Goal: Task Accomplishment & Management: Complete application form

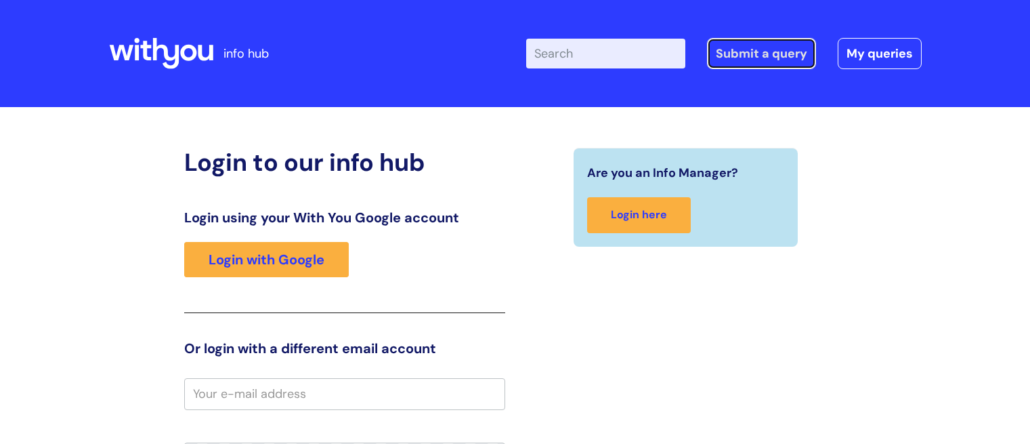
click at [753, 53] on link "Submit a query" at bounding box center [761, 53] width 109 height 31
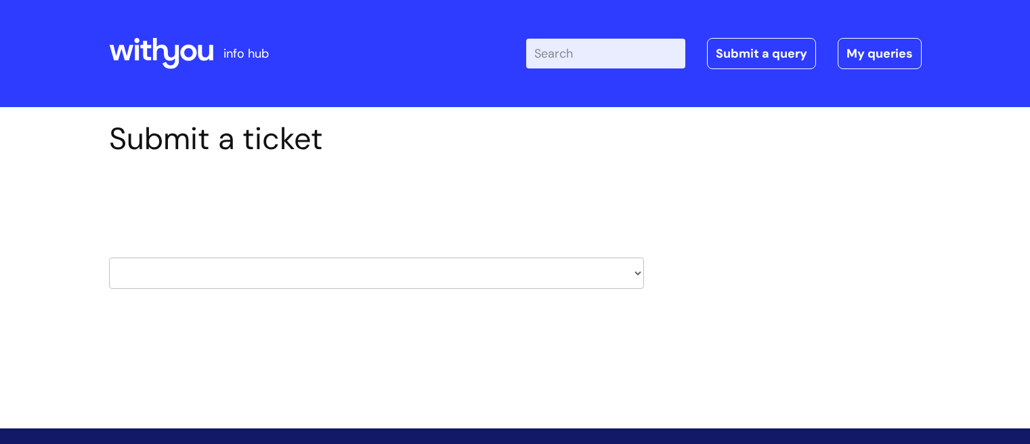
click at [592, 272] on select "HR / People IT and Support Clinical Drug Alerts Finance Accounts Data Support T…" at bounding box center [376, 272] width 535 height 31
select select "it_and_support"
click at [109, 257] on select "HR / People IT and Support Clinical Drug Alerts Finance Accounts Data Support T…" at bounding box center [376, 272] width 535 height 31
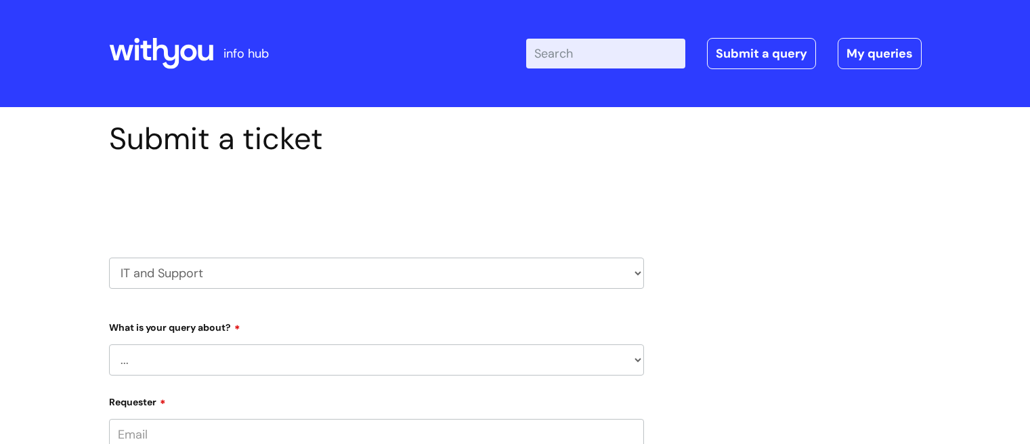
click at [463, 354] on select "... Mobile Phone Reset & MFA Accounts, Starters and Leavers IT Hardware issue I…" at bounding box center [376, 359] width 535 height 31
select select "IT Hardware issue"
click at [109, 344] on select "... Mobile Phone Reset & MFA Accounts, Starters and Leavers IT Hardware issue I…" at bounding box center [376, 359] width 535 height 31
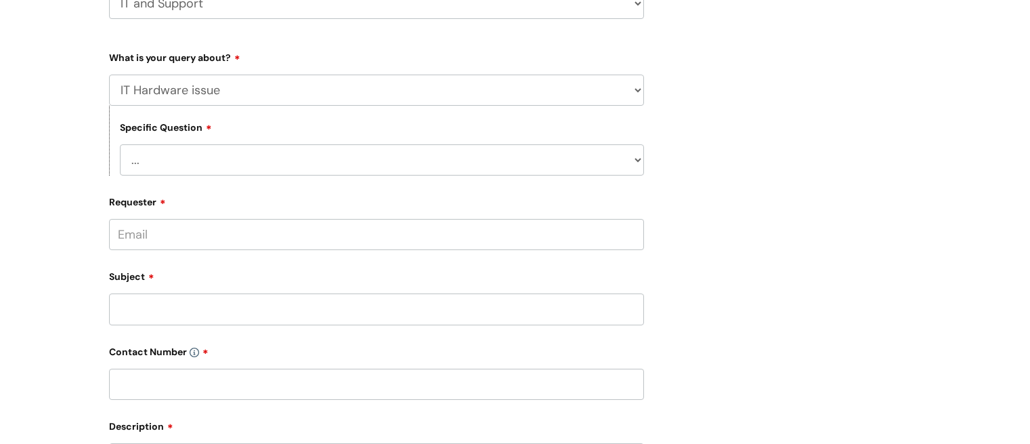
scroll to position [272, 0]
click at [639, 156] on select "... I need a new or replacement ... I’m waiting for new or replacement hardware…" at bounding box center [382, 157] width 524 height 31
select select "I need a new or replacement ..."
click at [120, 142] on select "... I need a new or replacement ... I’m waiting for new or replacement hardware…" at bounding box center [382, 157] width 524 height 31
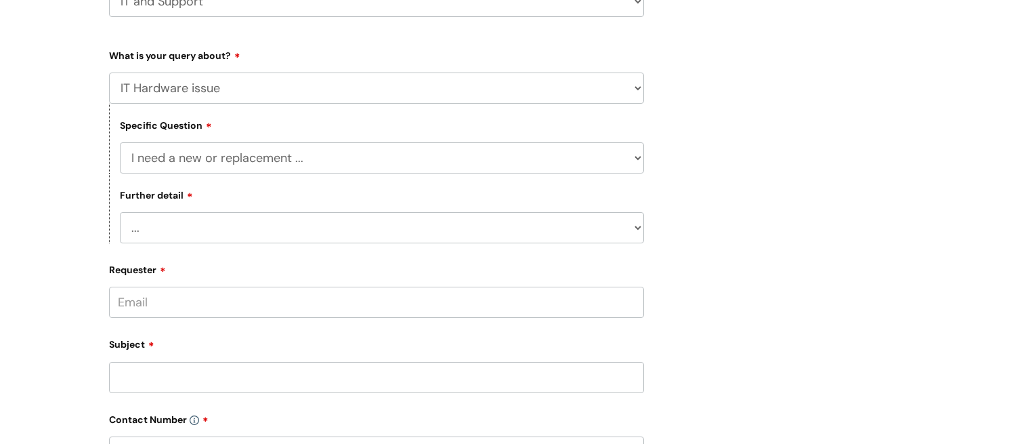
click at [499, 217] on select "... Another sort of cable Anything else Monitor Mouse/keyboard Port replicator …" at bounding box center [382, 227] width 524 height 31
select select "Power supply"
click at [120, 212] on select "... Another sort of cable Anything else Monitor Mouse/keyboard Port replicator …" at bounding box center [382, 227] width 524 height 31
click at [478, 298] on input "Requester" at bounding box center [376, 302] width 535 height 31
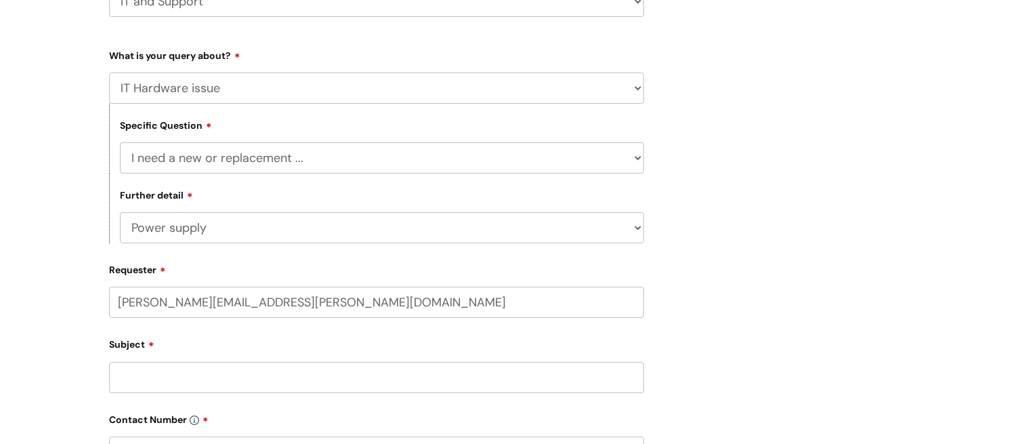
type input "[PERSON_NAME][EMAIL_ADDRESS][PERSON_NAME][DOMAIN_NAME]"
click at [383, 379] on input "Subject" at bounding box center [376, 377] width 535 height 31
click at [399, 350] on input "text" at bounding box center [376, 354] width 535 height 31
type input "[PERSON_NAME]"
click at [326, 419] on input "Subject" at bounding box center [376, 430] width 535 height 31
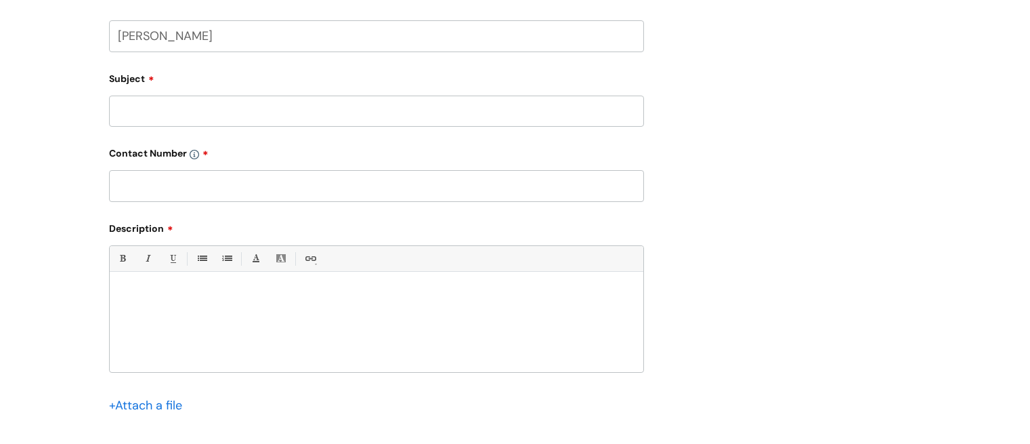
scroll to position [572, 0]
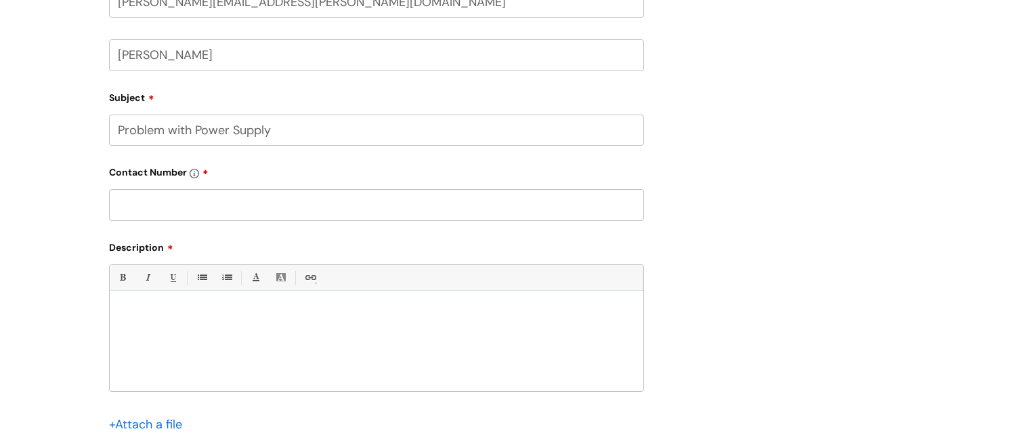
type input "Problem with Power Supply"
click at [463, 205] on input "text" at bounding box center [376, 204] width 535 height 31
type input "07974601166"
click at [292, 308] on p at bounding box center [376, 314] width 513 height 12
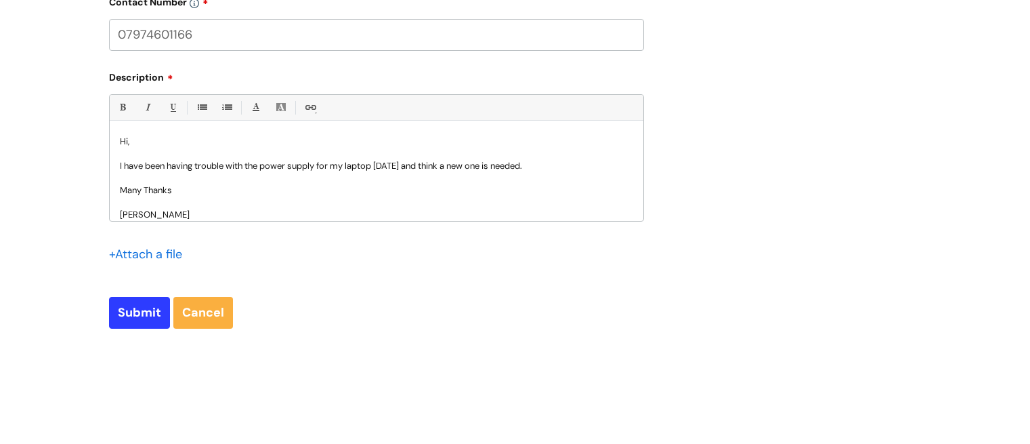
scroll to position [744, 0]
click at [145, 314] on input "Submit" at bounding box center [139, 310] width 61 height 31
type input "Please Wait..."
